Goal: Information Seeking & Learning: Learn about a topic

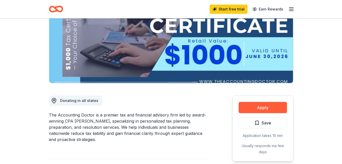
scroll to position [26, 0]
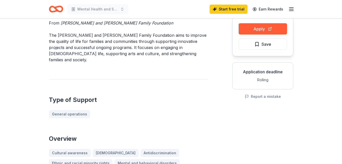
scroll to position [49, 0]
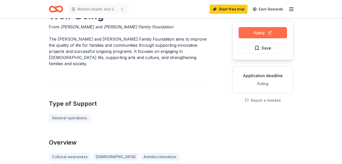
click at [262, 33] on button "Apply" at bounding box center [263, 32] width 48 height 11
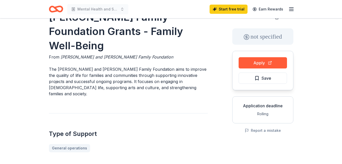
scroll to position [0, 0]
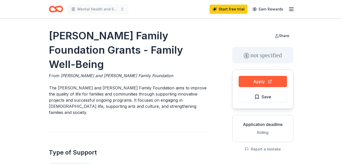
click at [292, 9] on line "button" at bounding box center [291, 9] width 4 height 0
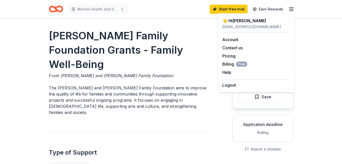
click at [195, 32] on h1 "Polinger Family Foundation Grants - Family Well-Being" at bounding box center [128, 50] width 159 height 43
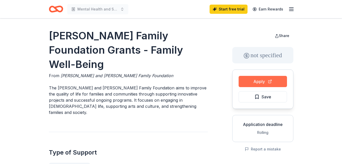
click at [264, 82] on button "Apply" at bounding box center [263, 81] width 48 height 11
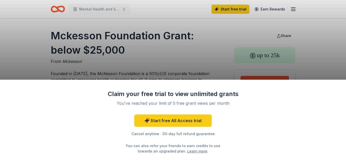
click at [211, 48] on div "Claim your free trial to view unlimited grants You've reached your limit of 5 f…" at bounding box center [173, 82] width 346 height 164
click at [201, 65] on div "Claim your free trial to view unlimited grants You've reached your limit of 5 f…" at bounding box center [173, 82] width 346 height 164
click at [295, 114] on div "Claim your free trial to view unlimited grants You've reached your limit of 5 f…" at bounding box center [173, 121] width 346 height 84
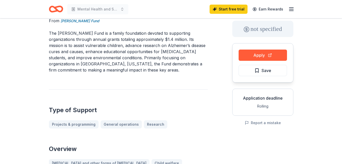
scroll to position [31, 0]
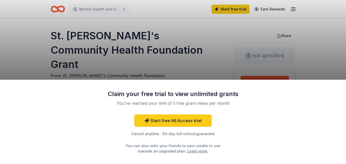
click at [204, 49] on div "Claim your free trial to view unlimited grants You've reached your limit of 5 f…" at bounding box center [173, 82] width 346 height 164
